Goal: Transaction & Acquisition: Purchase product/service

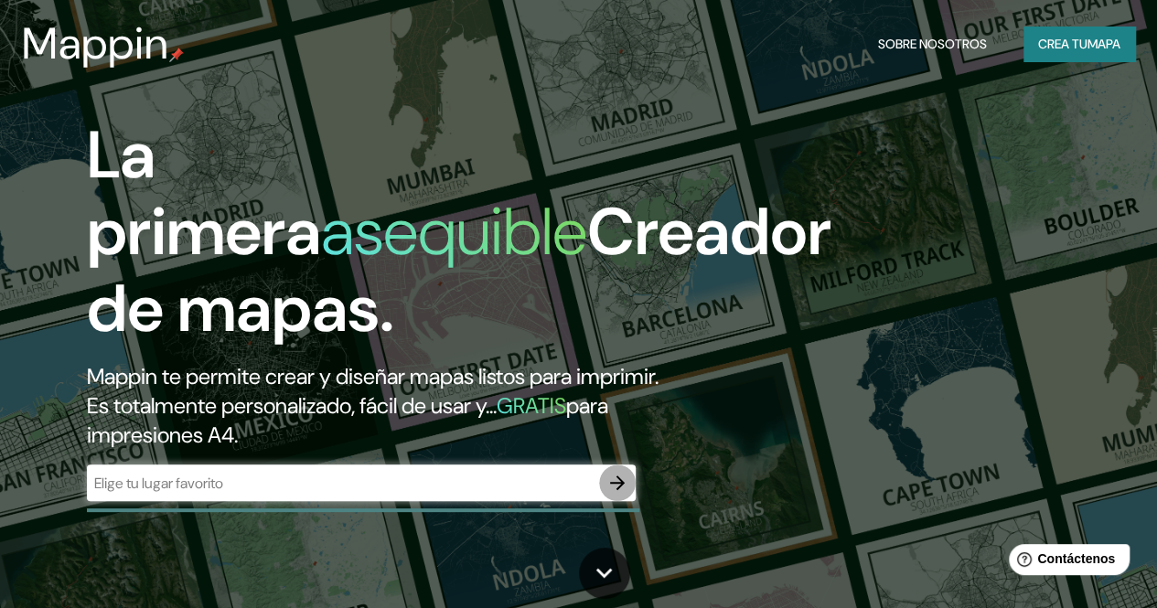
click at [611, 494] on icon "button" at bounding box center [618, 483] width 22 height 22
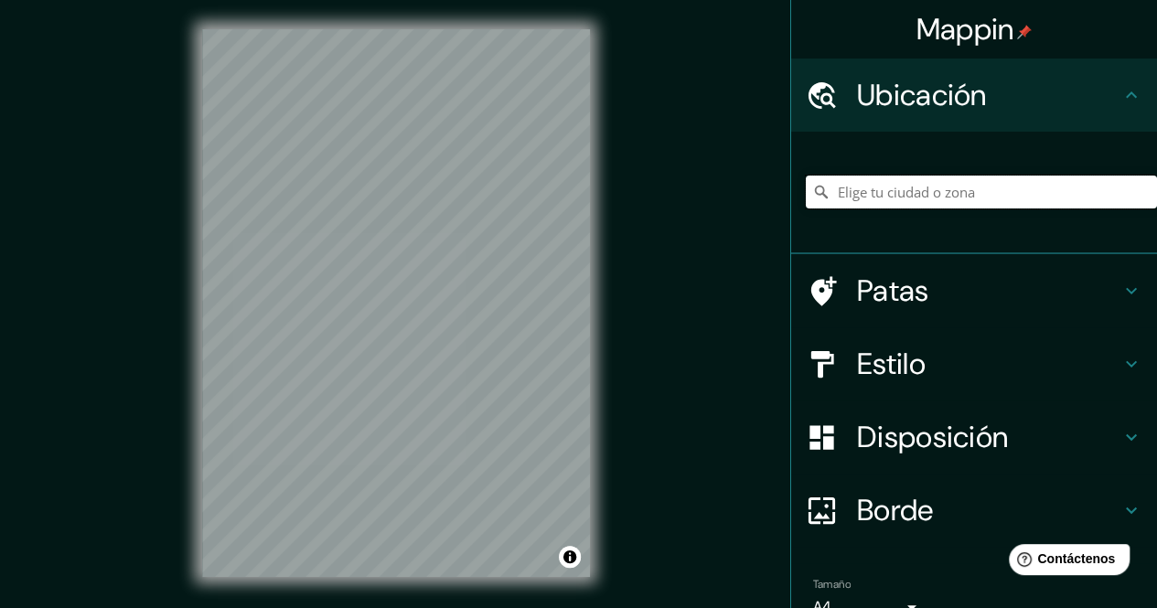
click at [887, 197] on input "Elige tu ciudad o zona" at bounding box center [981, 192] width 351 height 33
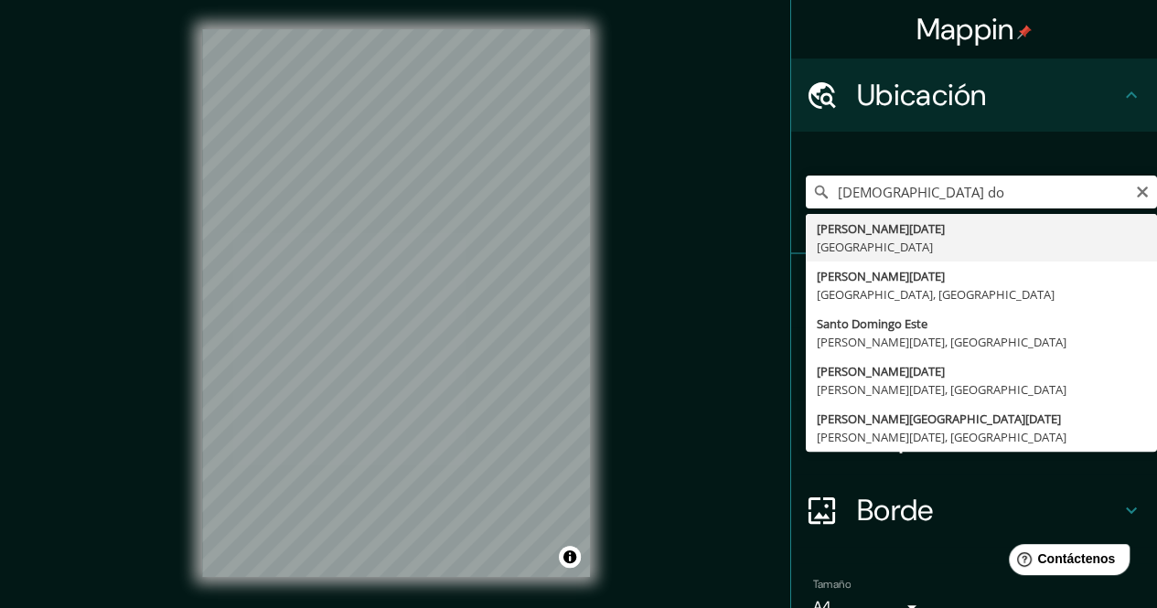
type input "Santo Domingo, Dominican Republic"
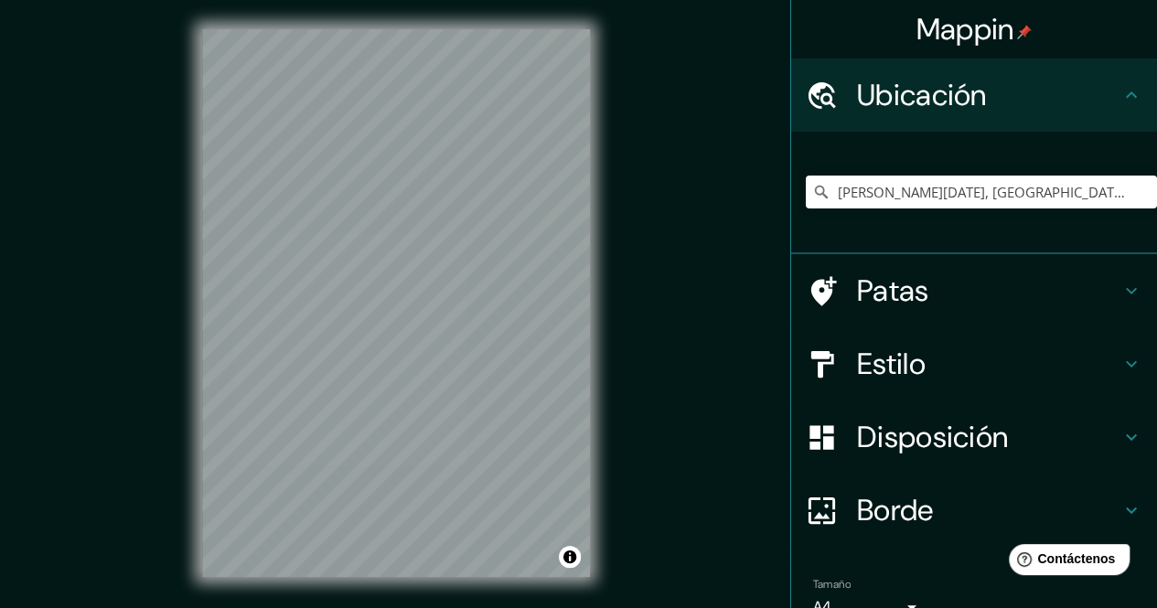
click at [724, 491] on div "Mappin Ubicación Santo Domingo, Dominican Republic Patas Estilo Disposición Bor…" at bounding box center [578, 318] width 1157 height 636
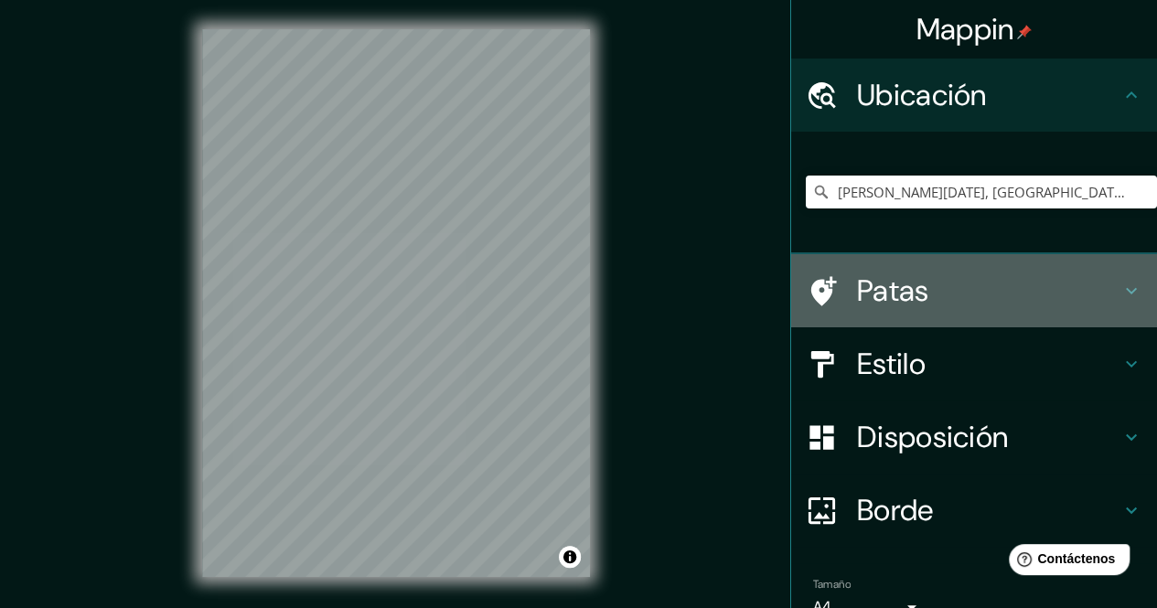
click at [901, 291] on font "Patas" at bounding box center [893, 291] width 72 height 38
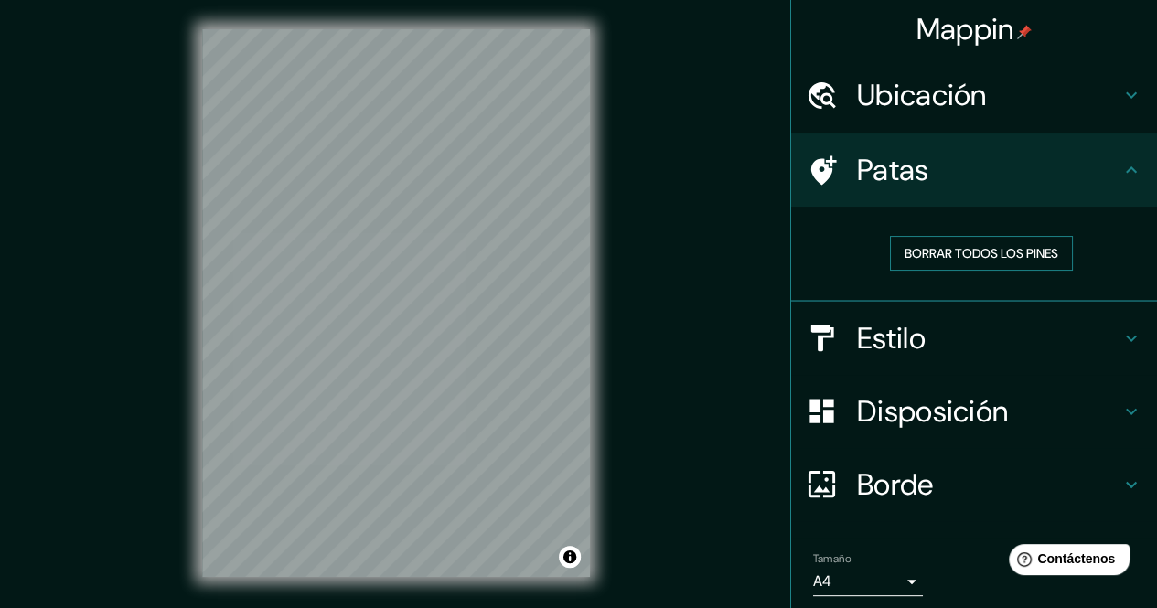
click at [962, 255] on font "Borrar todos los pines" at bounding box center [982, 253] width 154 height 16
click at [919, 332] on h4 "Estilo" at bounding box center [988, 338] width 263 height 37
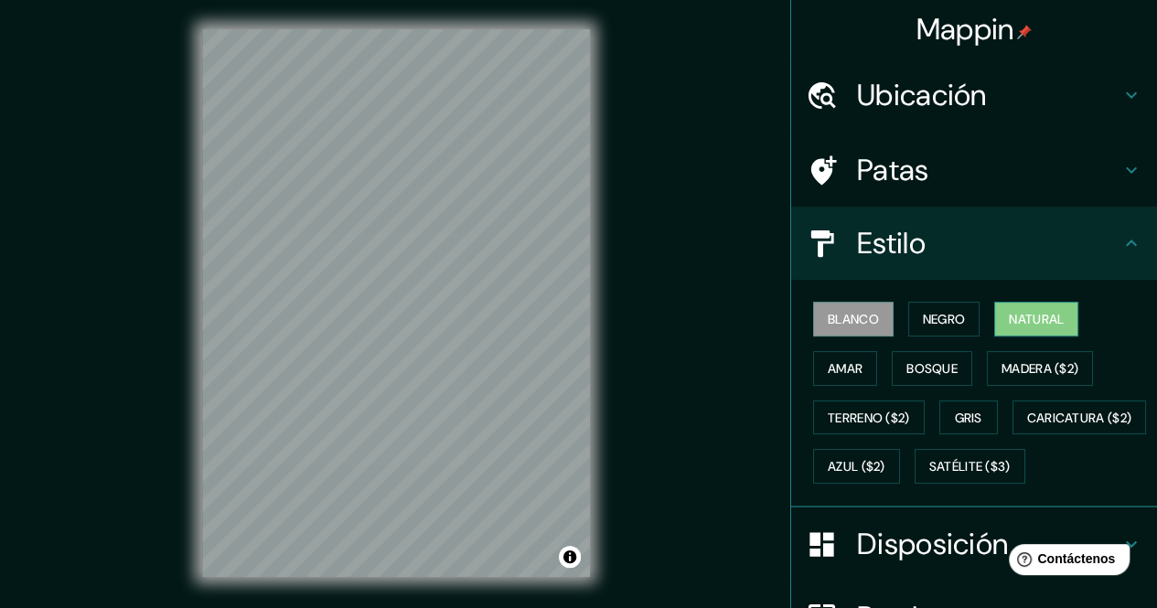
click at [1026, 318] on font "Natural" at bounding box center [1036, 319] width 55 height 16
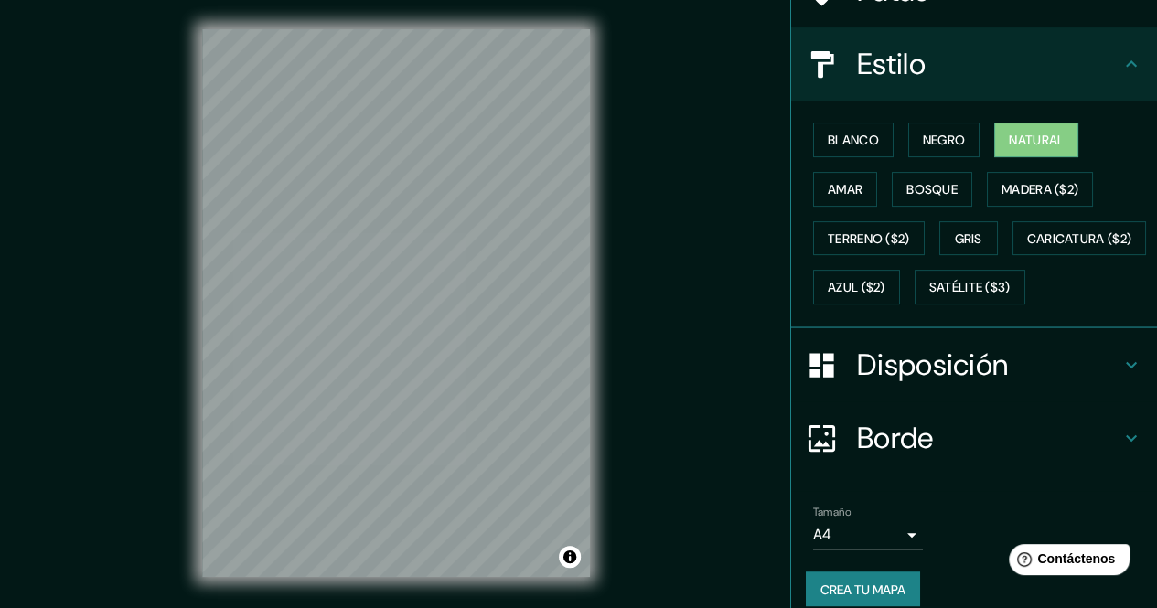
scroll to position [181, 0]
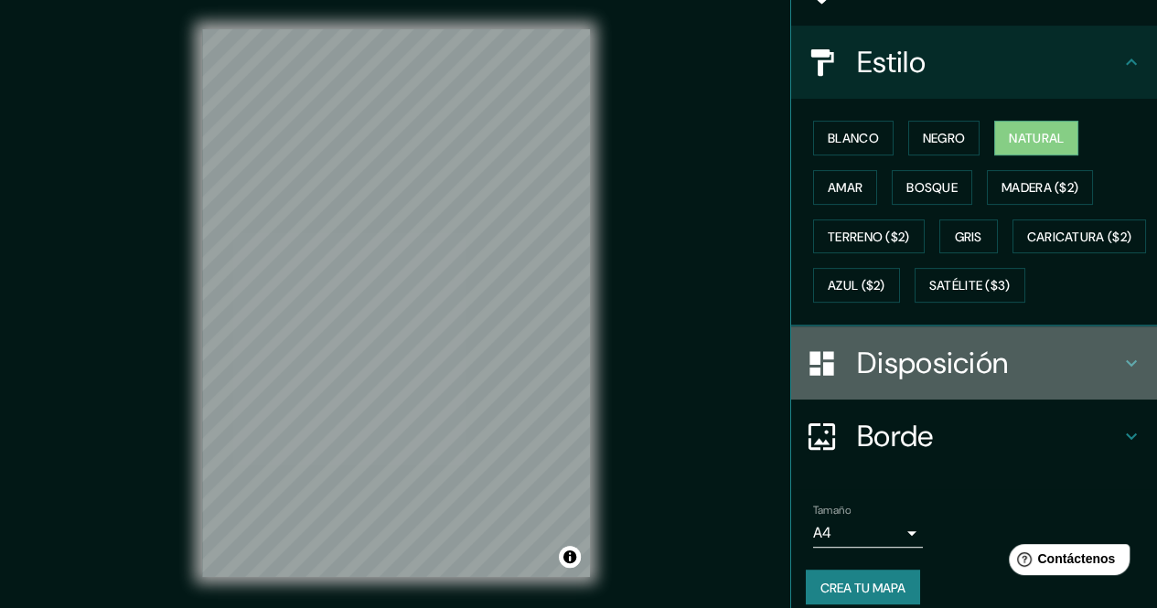
click at [970, 382] on font "Disposición" at bounding box center [932, 363] width 151 height 38
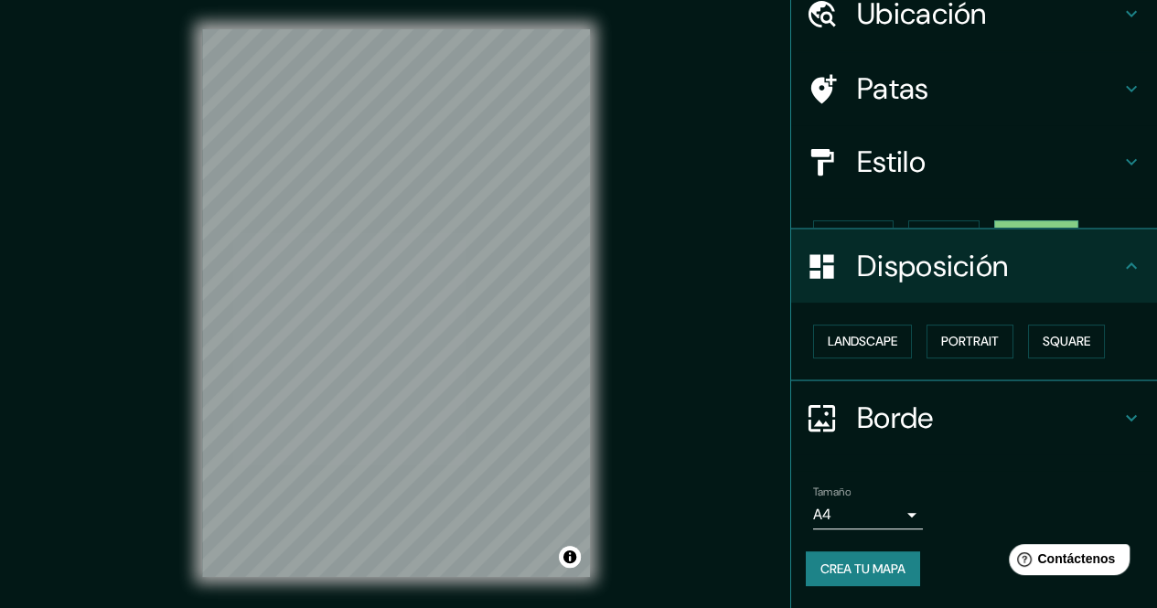
scroll to position [49, 0]
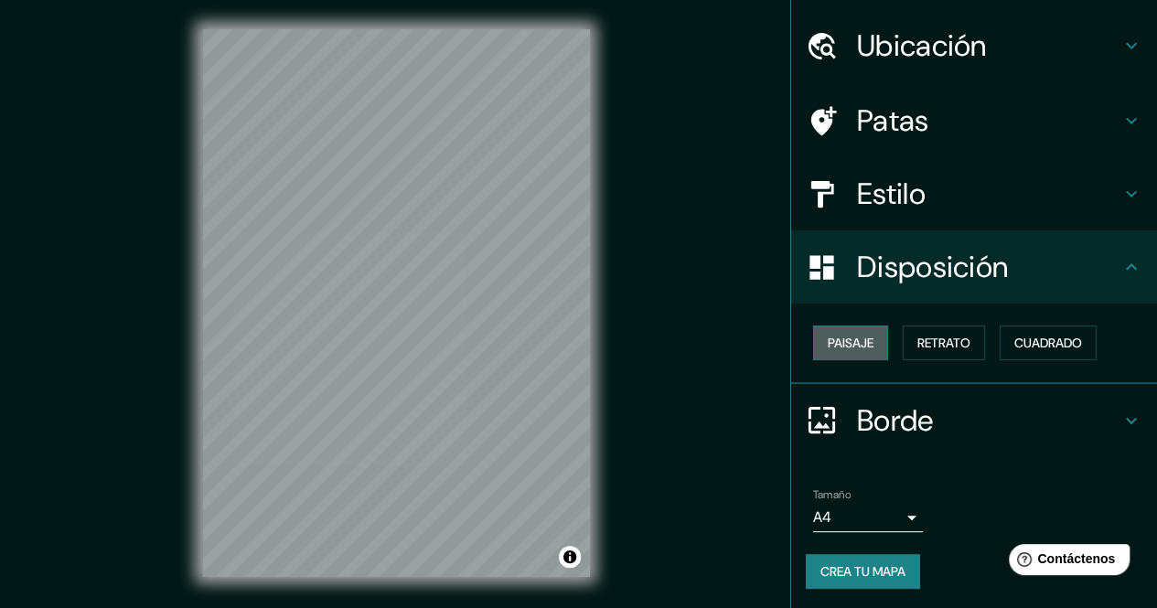
click at [831, 343] on font "Paisaje" at bounding box center [851, 343] width 46 height 16
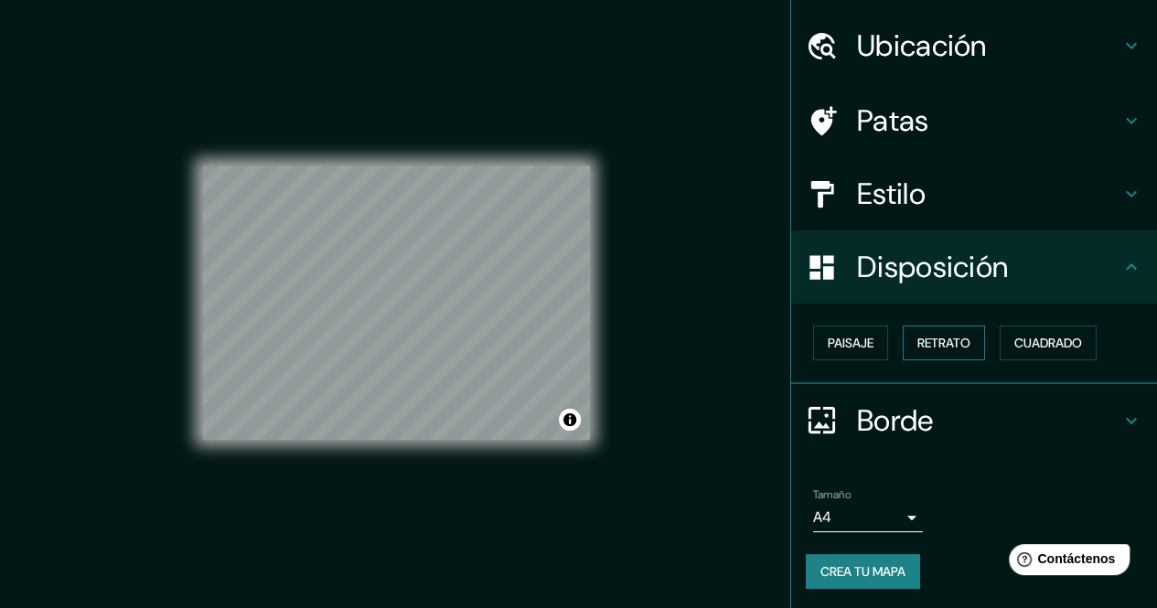
click at [918, 350] on font "Retrato" at bounding box center [944, 343] width 53 height 16
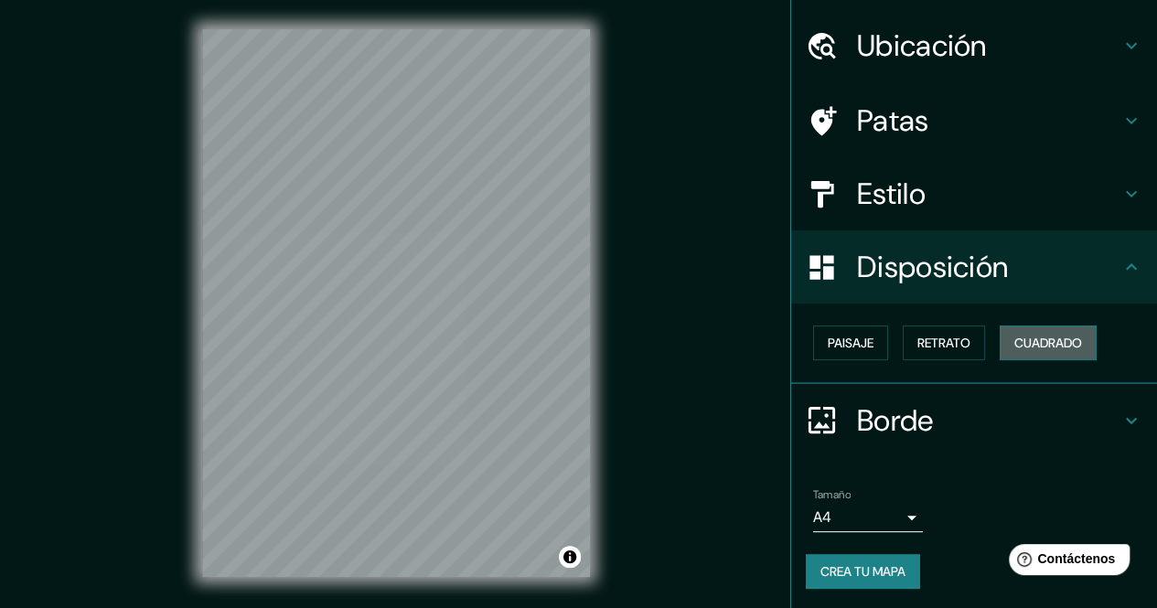
click at [1054, 336] on font "Cuadrado" at bounding box center [1049, 343] width 68 height 16
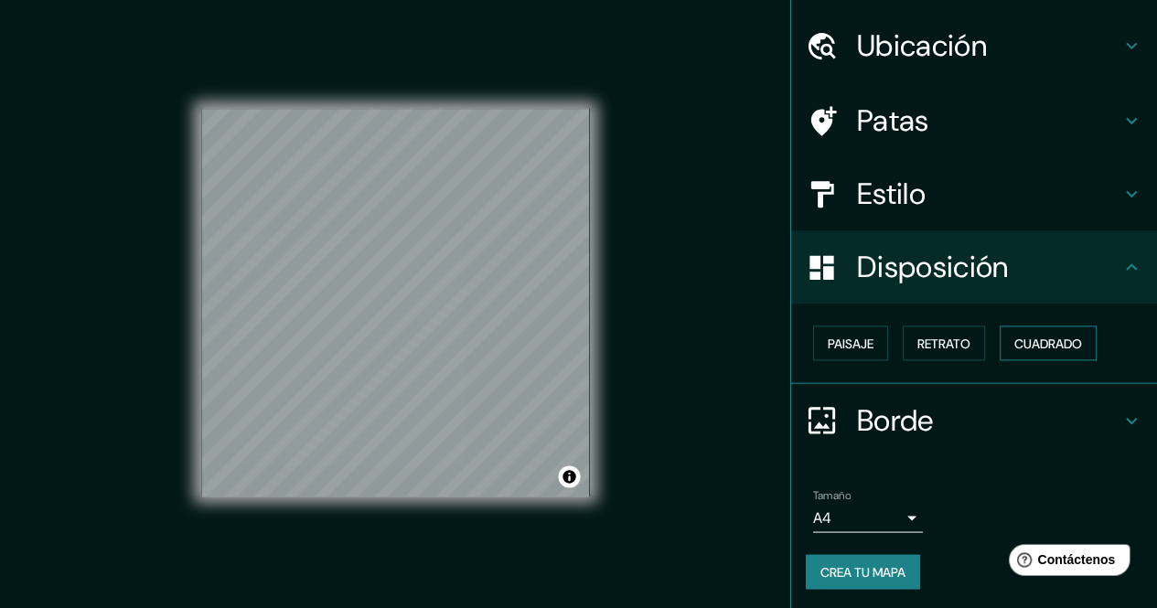
scroll to position [0, 0]
click at [968, 345] on button "Retrato" at bounding box center [944, 343] width 82 height 35
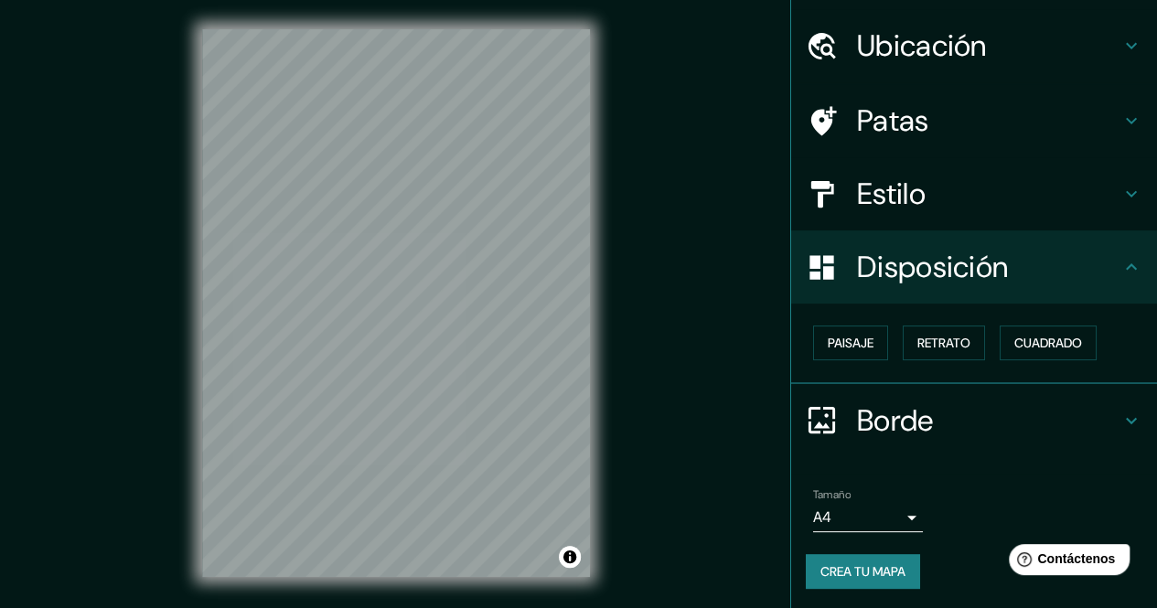
drag, startPoint x: 862, startPoint y: 546, endPoint x: 860, endPoint y: 555, distance: 9.3
click at [860, 555] on div "Tamaño A4 single Crea tu mapa" at bounding box center [974, 542] width 337 height 123
click at [860, 555] on button "Crea tu mapa" at bounding box center [863, 571] width 114 height 35
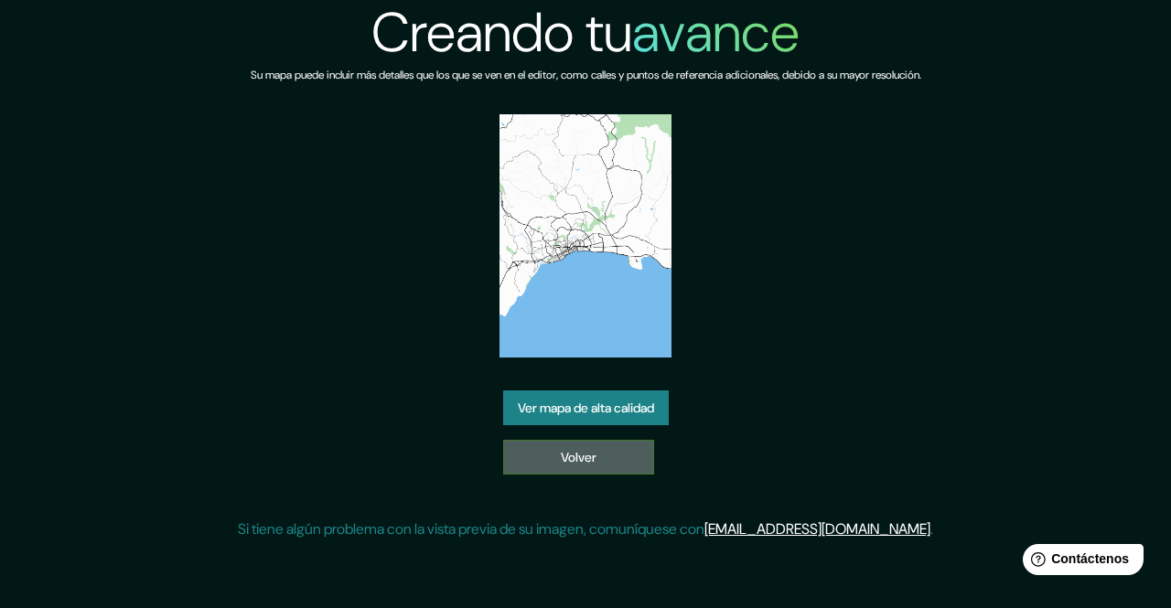
click at [588, 449] on font "Volver" at bounding box center [579, 457] width 36 height 16
